Goal: Find specific page/section: Find specific page/section

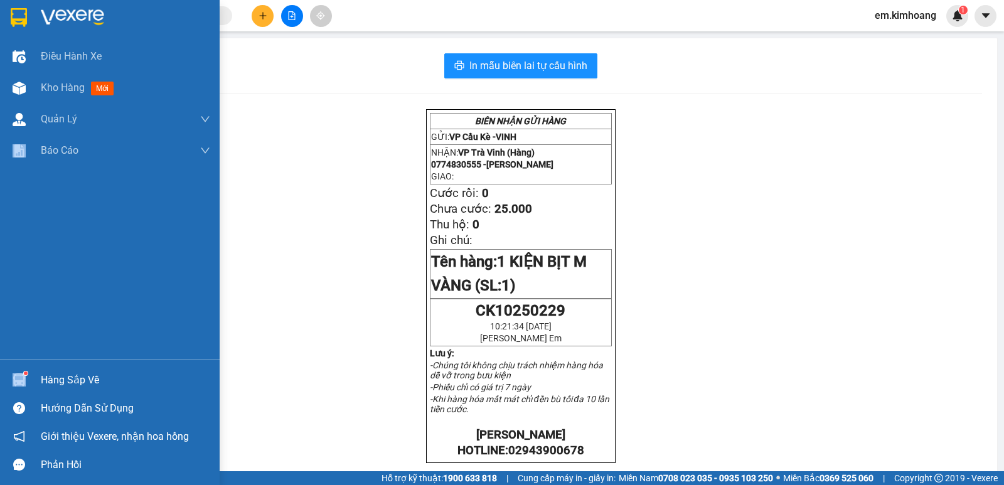
drag, startPoint x: 0, startPoint y: 0, endPoint x: 0, endPoint y: 240, distance: 240.3
click at [0, 240] on div "Điều hành xe Kho hàng mới Quản [PERSON_NAME] lý chuyến Quản lý khách hàng mới B…" at bounding box center [110, 200] width 220 height 318
click at [0, 193] on div "Điều hành xe Kho hàng mới Quản [PERSON_NAME] lý chuyến Quản lý khách hàng mới B…" at bounding box center [110, 200] width 220 height 318
click at [0, 190] on div "Điều hành xe Kho hàng mới Quản [PERSON_NAME] lý chuyến Quản lý khách hàng mới B…" at bounding box center [110, 200] width 220 height 318
click at [0, 189] on div "Điều hành xe Kho hàng mới Quản [PERSON_NAME] lý chuyến Quản lý khách hàng mới B…" at bounding box center [110, 200] width 220 height 318
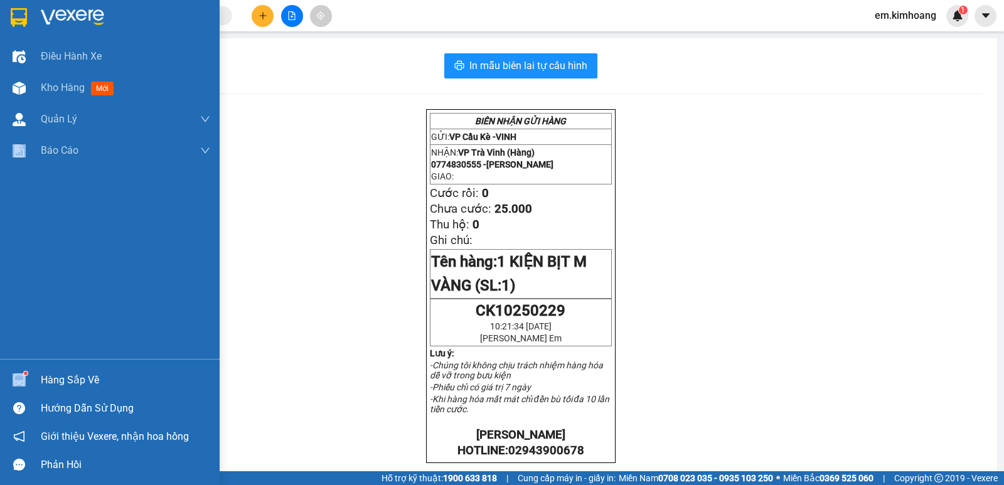
click at [0, 193] on div "Điều hành xe Kho hàng mới Quản [PERSON_NAME] lý chuyến Quản lý khách hàng mới B…" at bounding box center [110, 200] width 220 height 318
click at [0, 191] on div "Điều hành xe Kho hàng mới Quản [PERSON_NAME] lý chuyến Quản lý khách hàng mới B…" at bounding box center [110, 200] width 220 height 318
click at [61, 87] on span "Kho hàng" at bounding box center [63, 88] width 44 height 12
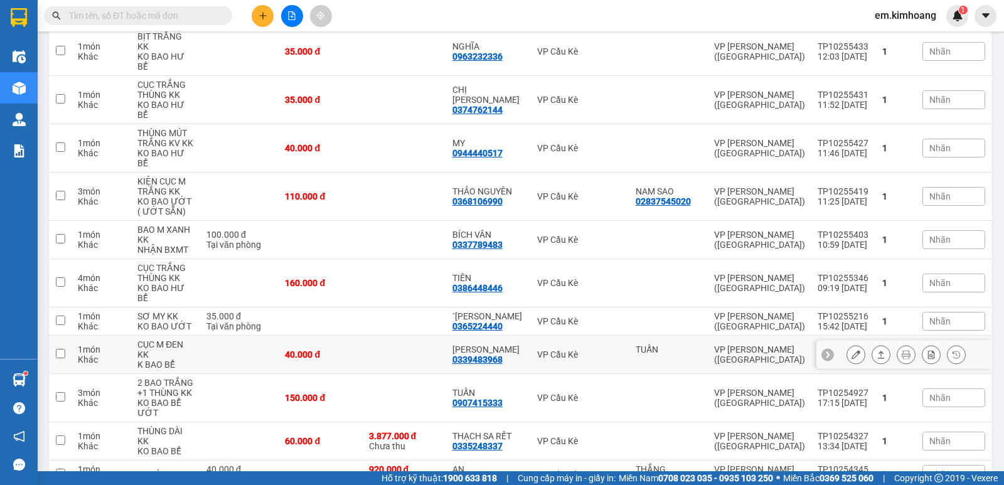
scroll to position [376, 0]
